Goal: Check status: Check status

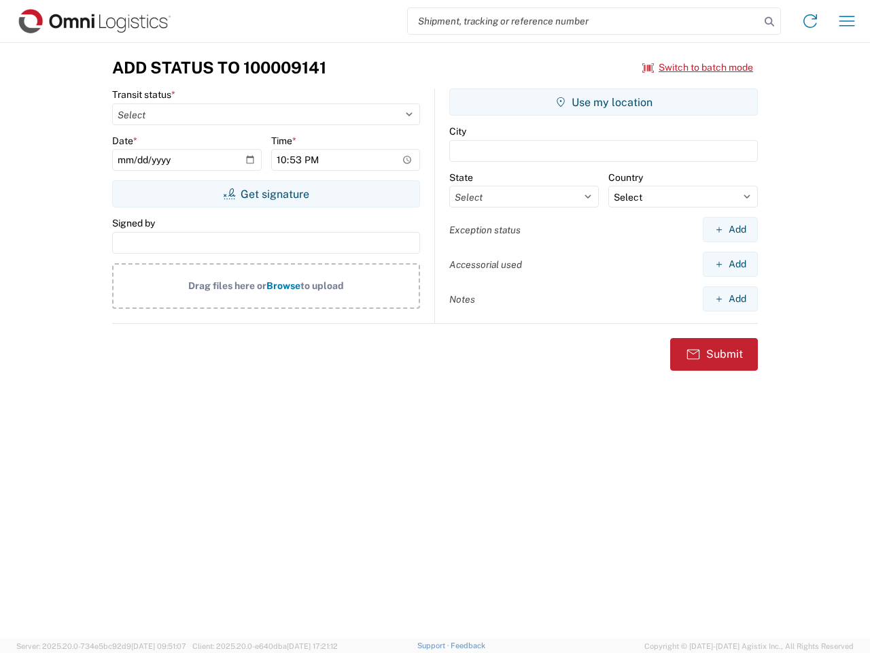
click at [584, 21] on input "search" at bounding box center [584, 21] width 352 height 26
click at [770, 22] on icon at bounding box center [769, 21] width 19 height 19
click at [810, 21] on icon at bounding box center [810, 21] width 22 height 22
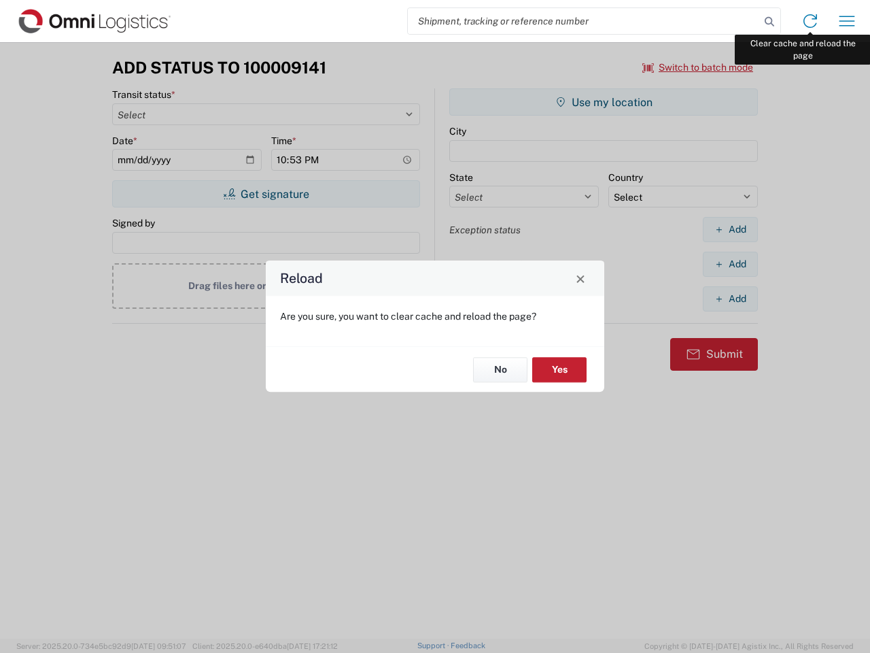
click at [847, 21] on div "Reload Are you sure, you want to clear cache and reload the page? No Yes" at bounding box center [435, 326] width 870 height 653
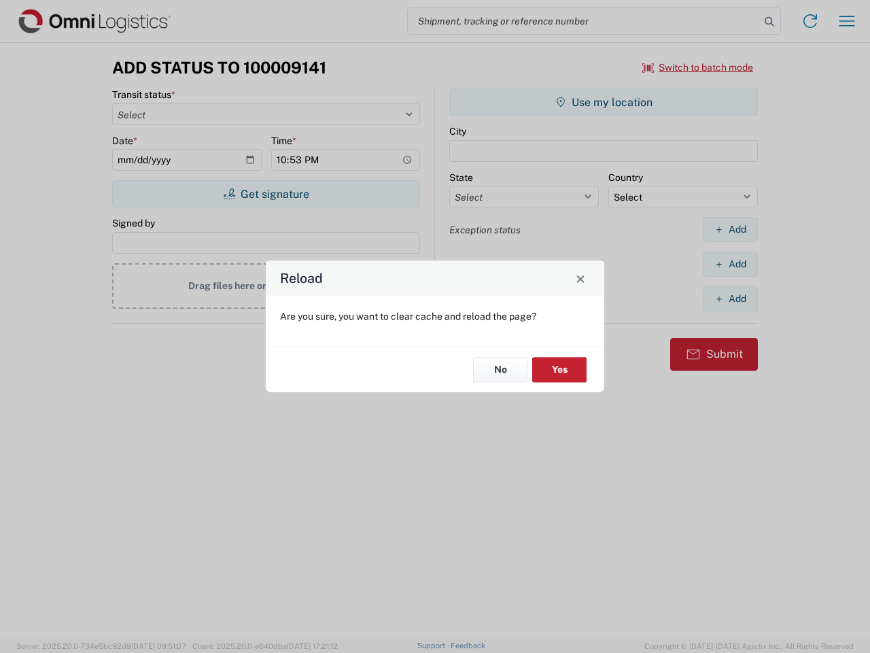
click at [698, 67] on div "Reload Are you sure, you want to clear cache and reload the page? No Yes" at bounding box center [435, 326] width 870 height 653
click at [266, 194] on div "Reload Are you sure, you want to clear cache and reload the page? No Yes" at bounding box center [435, 326] width 870 height 653
click at [604, 102] on div "Reload Are you sure, you want to clear cache and reload the page? No Yes" at bounding box center [435, 326] width 870 height 653
click at [730, 229] on div "Reload Are you sure, you want to clear cache and reload the page? No Yes" at bounding box center [435, 326] width 870 height 653
click at [730, 264] on div "Reload Are you sure, you want to clear cache and reload the page? No Yes" at bounding box center [435, 326] width 870 height 653
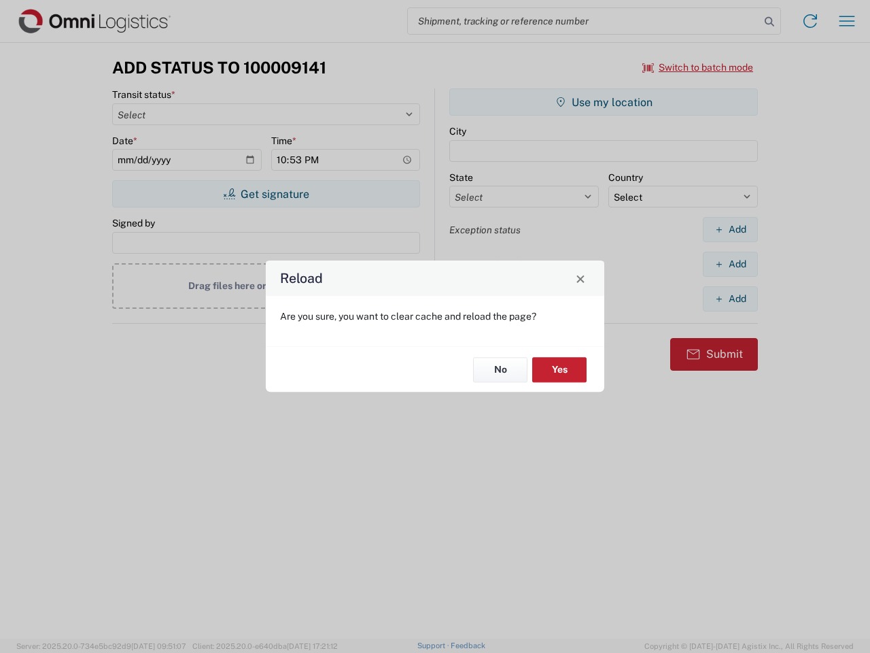
click at [730, 298] on div "Reload Are you sure, you want to clear cache and reload the page? No Yes" at bounding box center [435, 326] width 870 height 653
